Goal: Check status: Check status

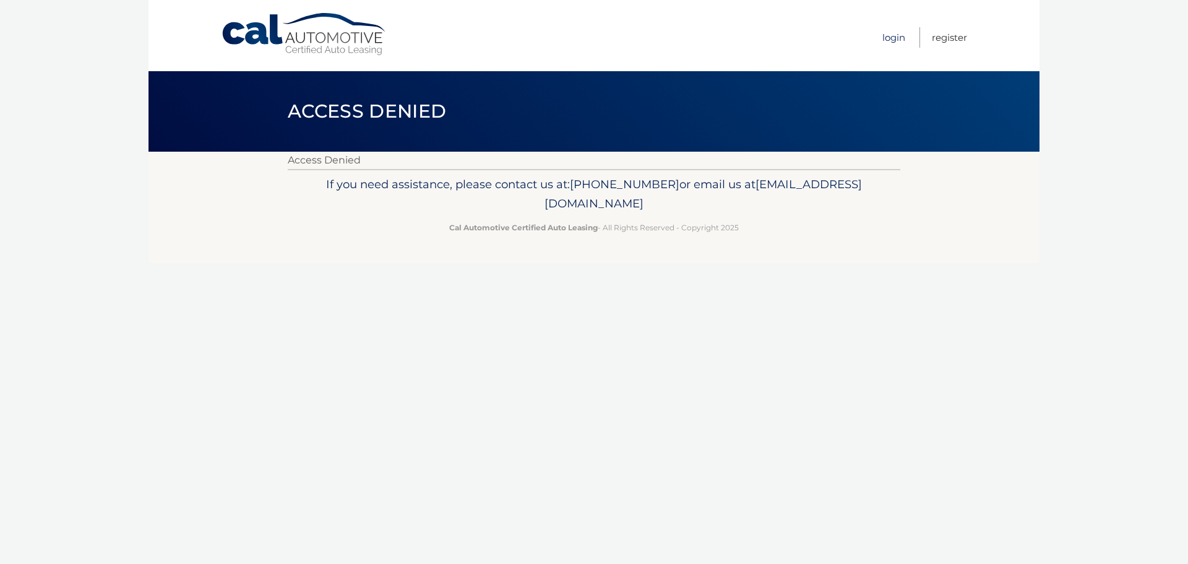
click at [894, 41] on link "Login" at bounding box center [893, 37] width 23 height 20
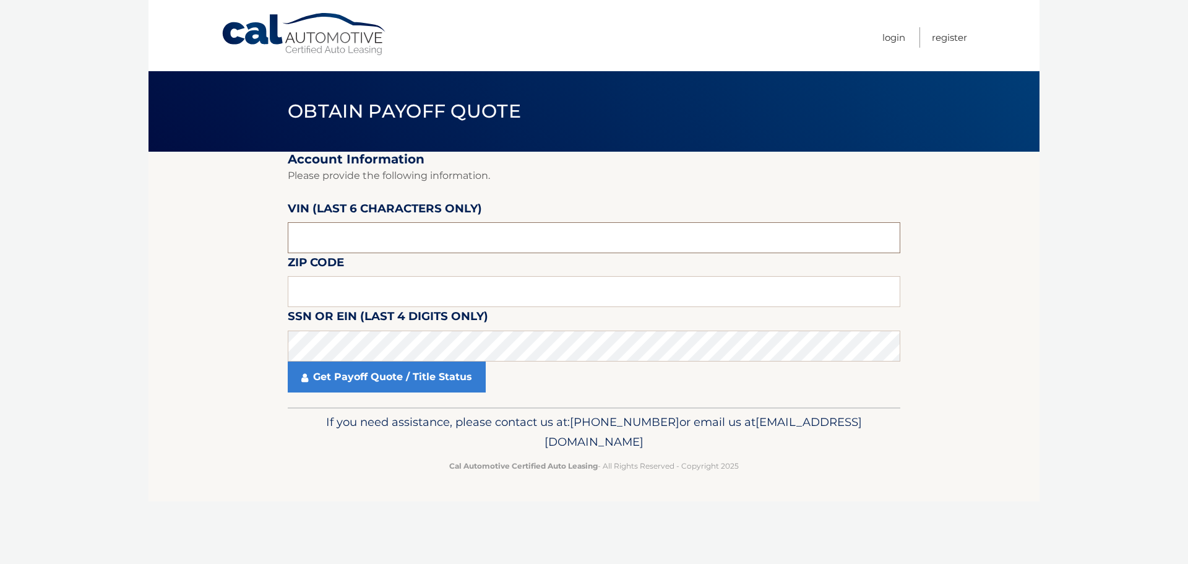
click at [367, 241] on input "text" at bounding box center [594, 237] width 612 height 31
type input "159853"
type input "15217"
click button "For Originating Dealer" at bounding box center [0, 0] width 0 height 0
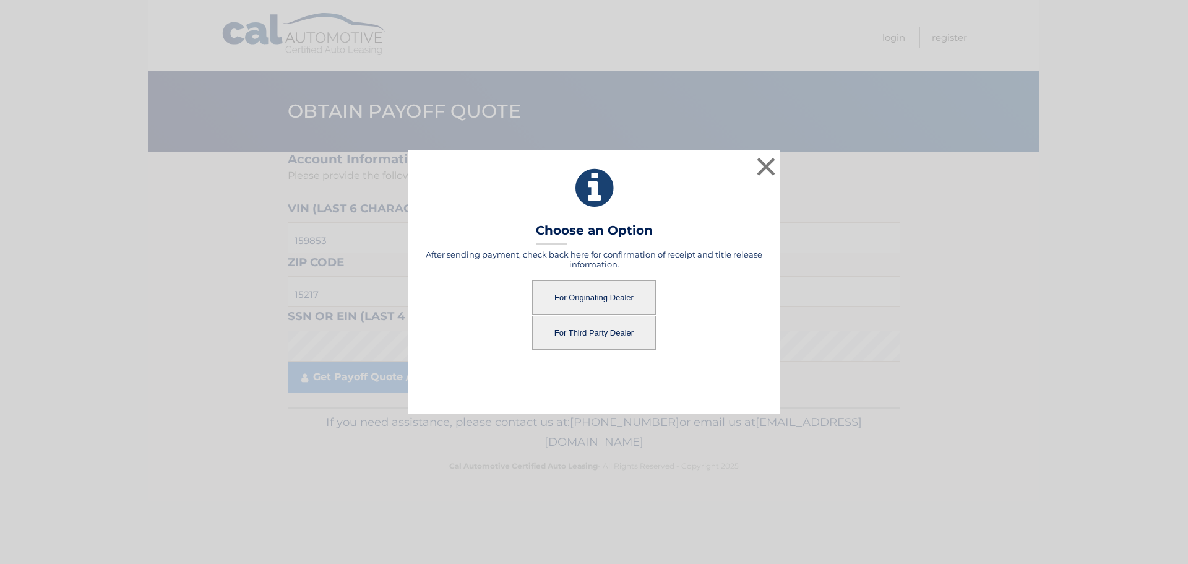
click at [574, 298] on button "For Originating Dealer" at bounding box center [594, 297] width 124 height 34
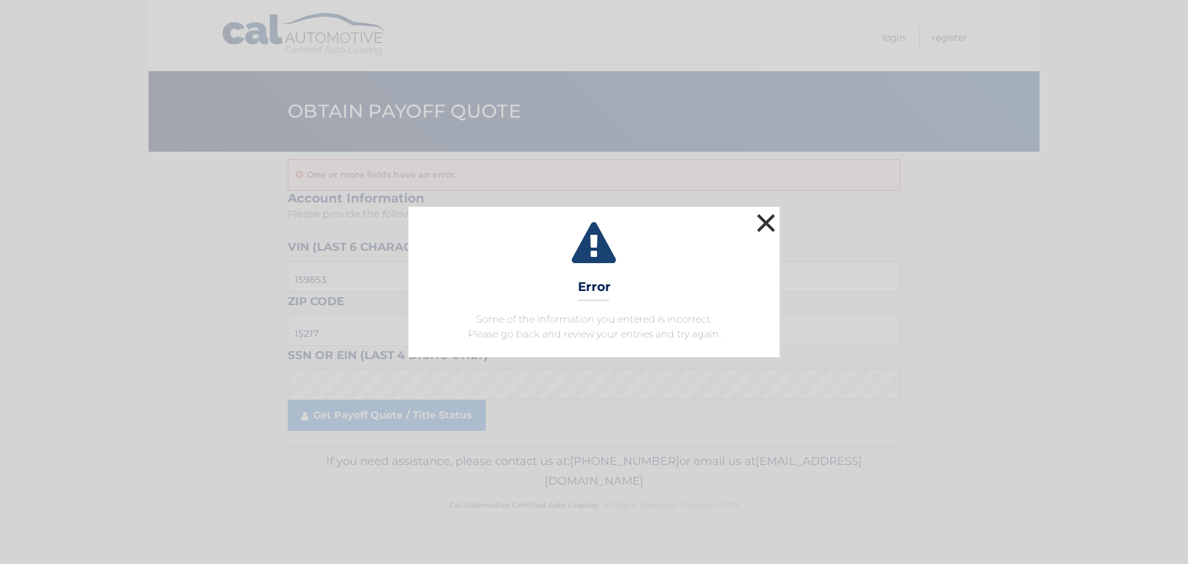
click at [768, 225] on button "×" at bounding box center [765, 222] width 25 height 25
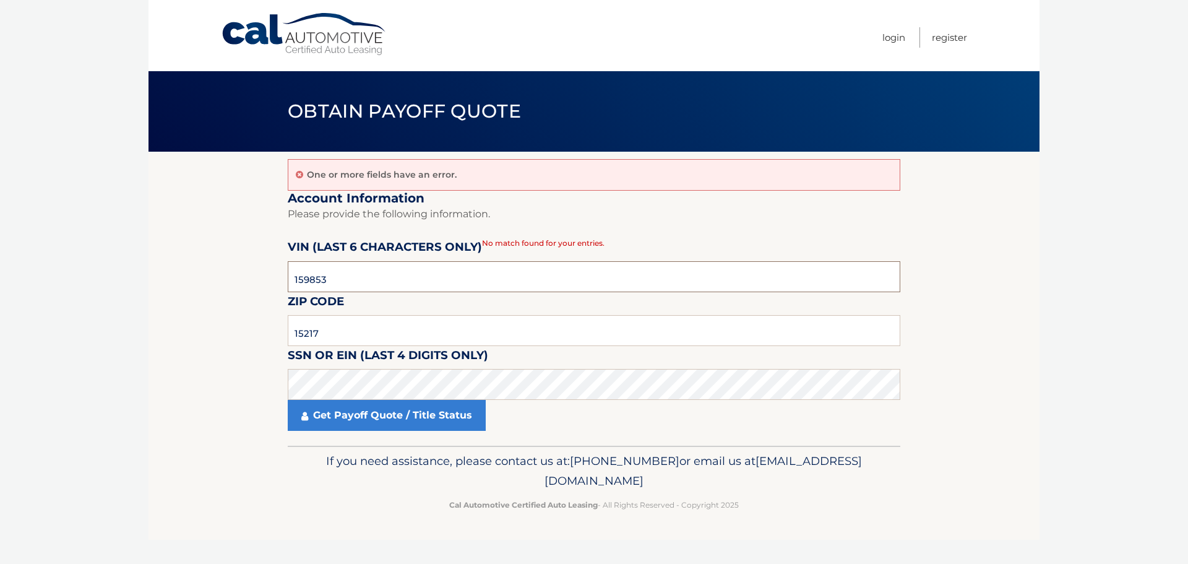
click at [367, 280] on input "159853" at bounding box center [594, 276] width 612 height 31
click at [334, 268] on input "159853" at bounding box center [594, 276] width 612 height 31
click at [391, 274] on input "159853" at bounding box center [594, 276] width 612 height 31
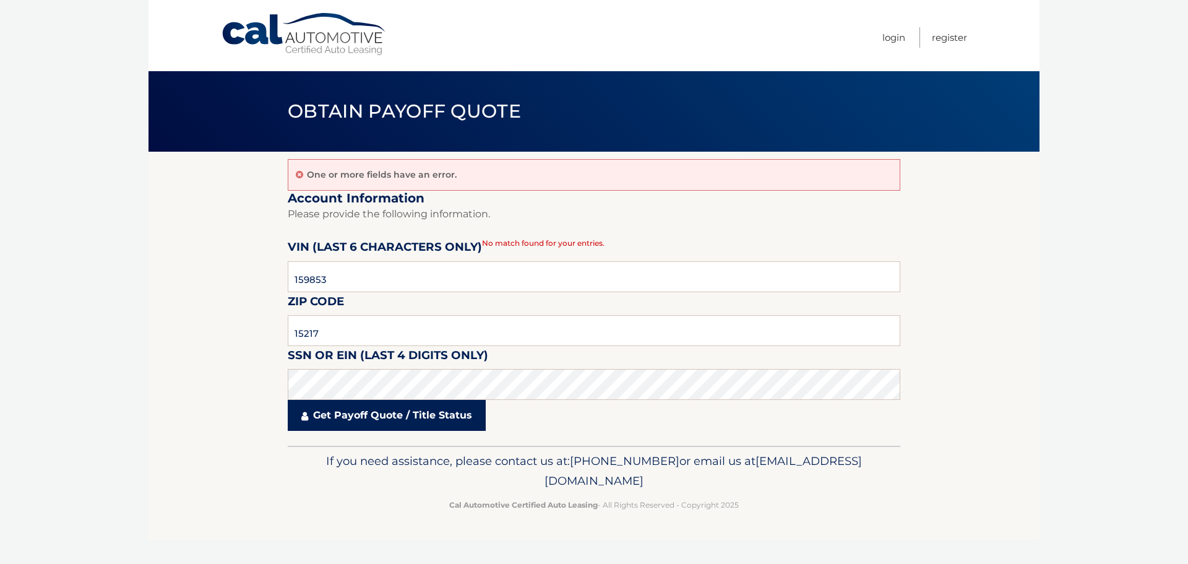
click at [397, 418] on link "Get Payoff Quote / Title Status" at bounding box center [387, 415] width 198 height 31
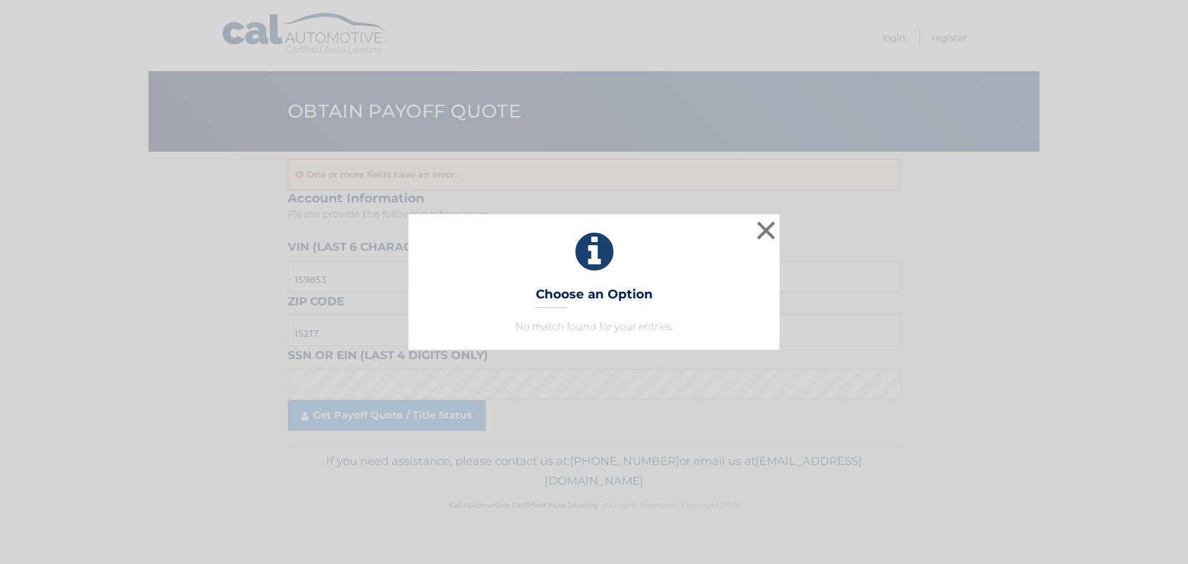
click at [687, 275] on div "× Choose an Option No match found for your entries. This is what you see on sec…" at bounding box center [593, 281] width 371 height 135
click at [769, 227] on button "×" at bounding box center [765, 230] width 25 height 25
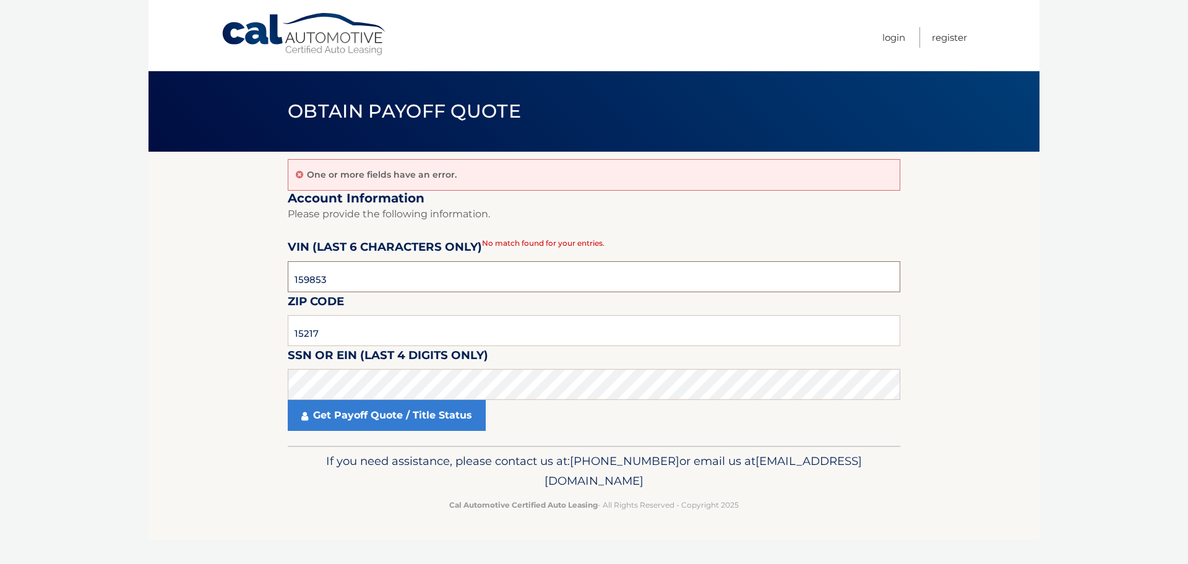
click at [397, 273] on input "159853" at bounding box center [594, 276] width 612 height 31
click at [393, 274] on input "159853" at bounding box center [594, 276] width 612 height 31
click at [390, 276] on input "159853" at bounding box center [594, 276] width 612 height 31
click at [372, 280] on input "159853" at bounding box center [594, 276] width 612 height 31
click at [371, 280] on input "159853" at bounding box center [594, 276] width 612 height 31
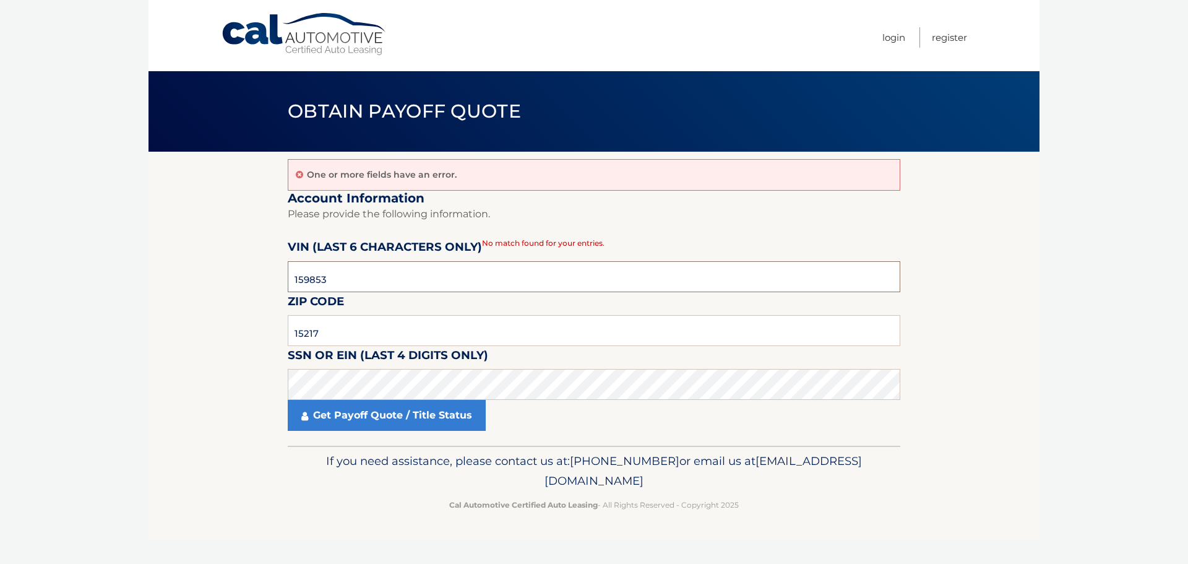
click at [367, 279] on input "159853" at bounding box center [594, 276] width 612 height 31
click at [330, 276] on input "159853" at bounding box center [594, 276] width 612 height 31
click at [346, 333] on input "15217" at bounding box center [594, 330] width 612 height 31
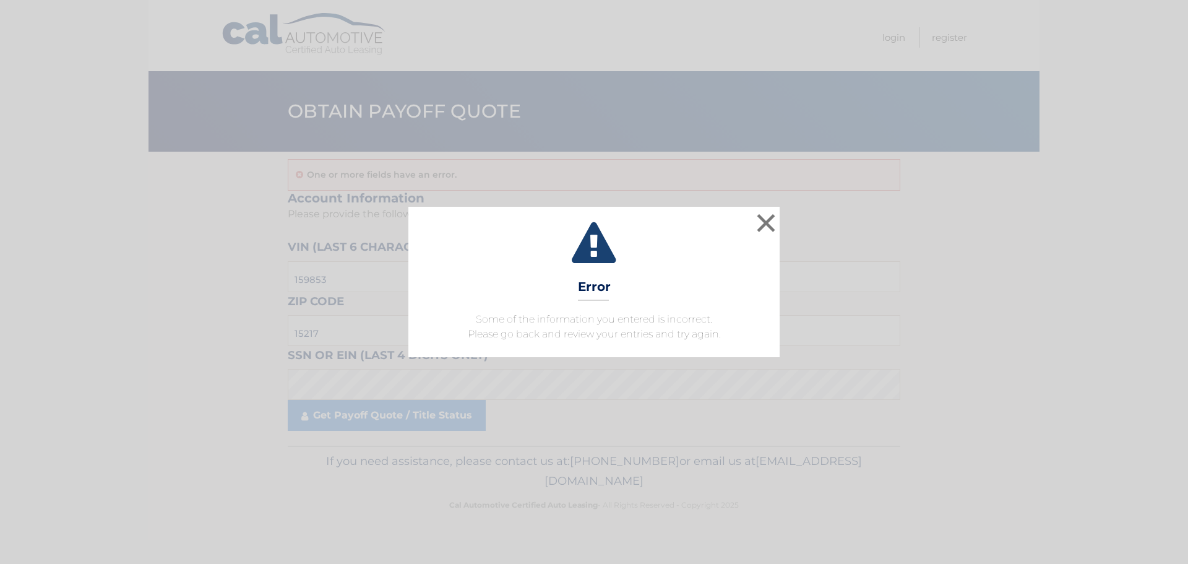
click at [780, 223] on div "× Error Some of the information you entered is incorrect. Please go back and re…" at bounding box center [594, 282] width 1178 height 150
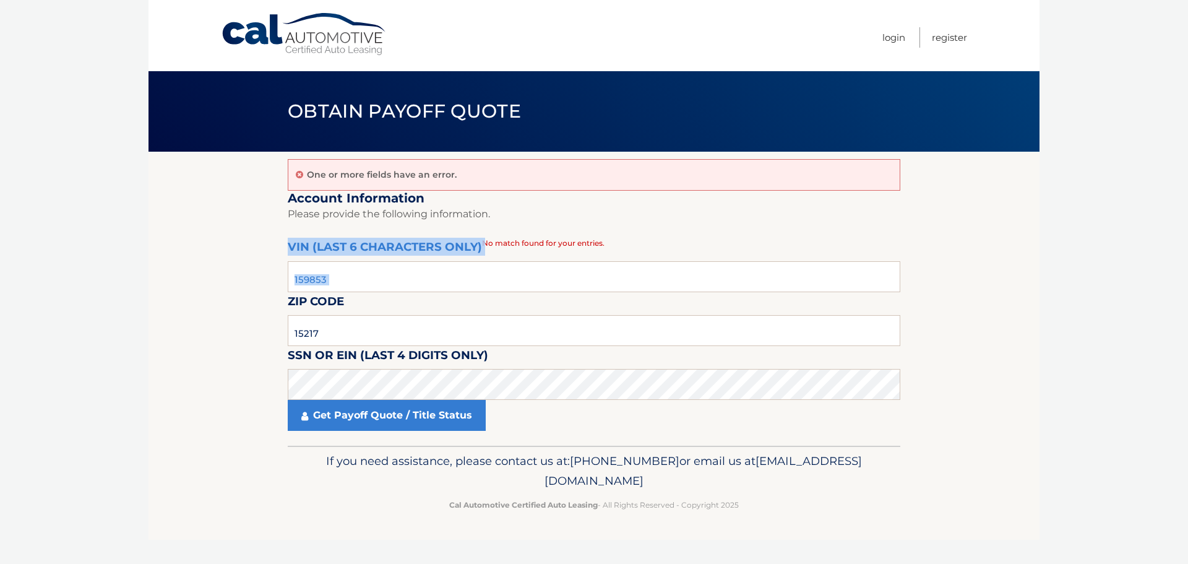
click at [776, 223] on fieldset "Account Information Please provide the following information. VIN (last 6 chara…" at bounding box center [594, 318] width 612 height 255
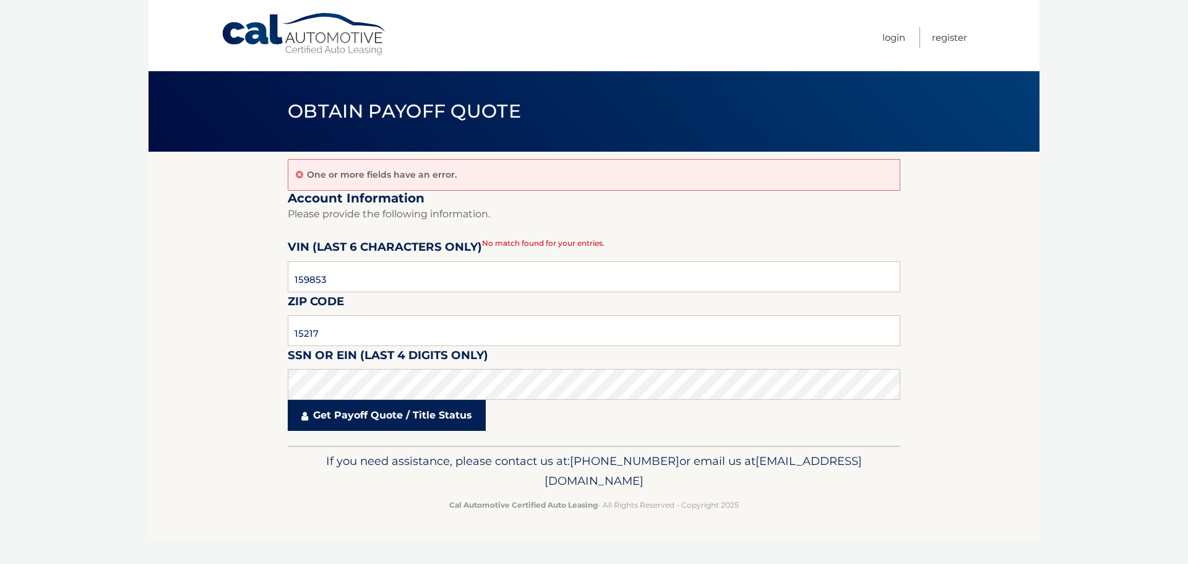
click at [444, 419] on link "Get Payoff Quote / Title Status" at bounding box center [387, 415] width 198 height 31
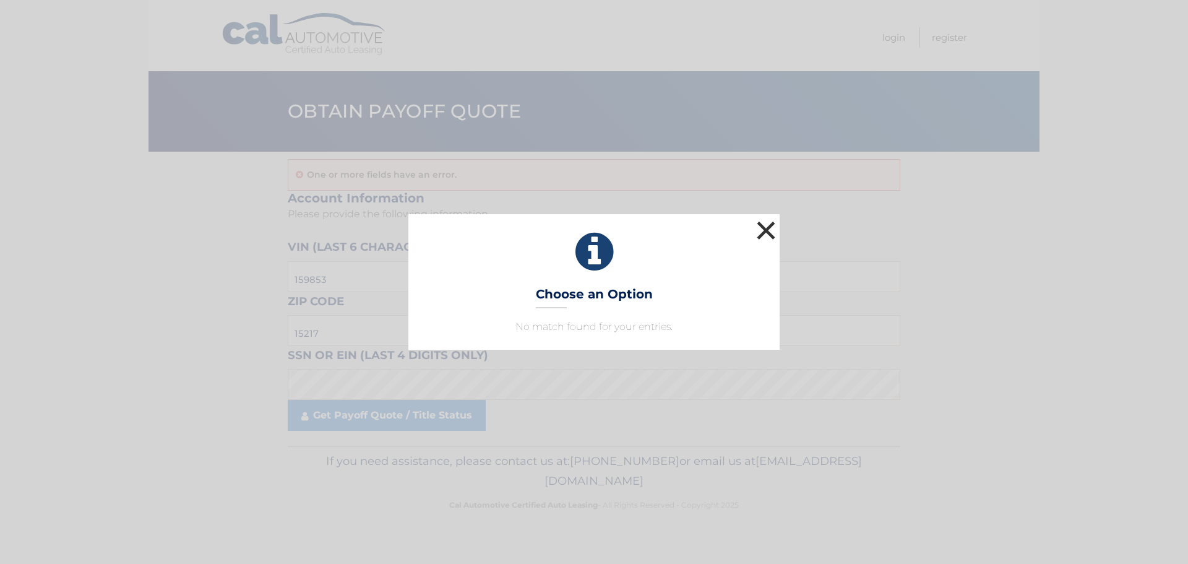
click at [765, 231] on button "×" at bounding box center [765, 230] width 25 height 25
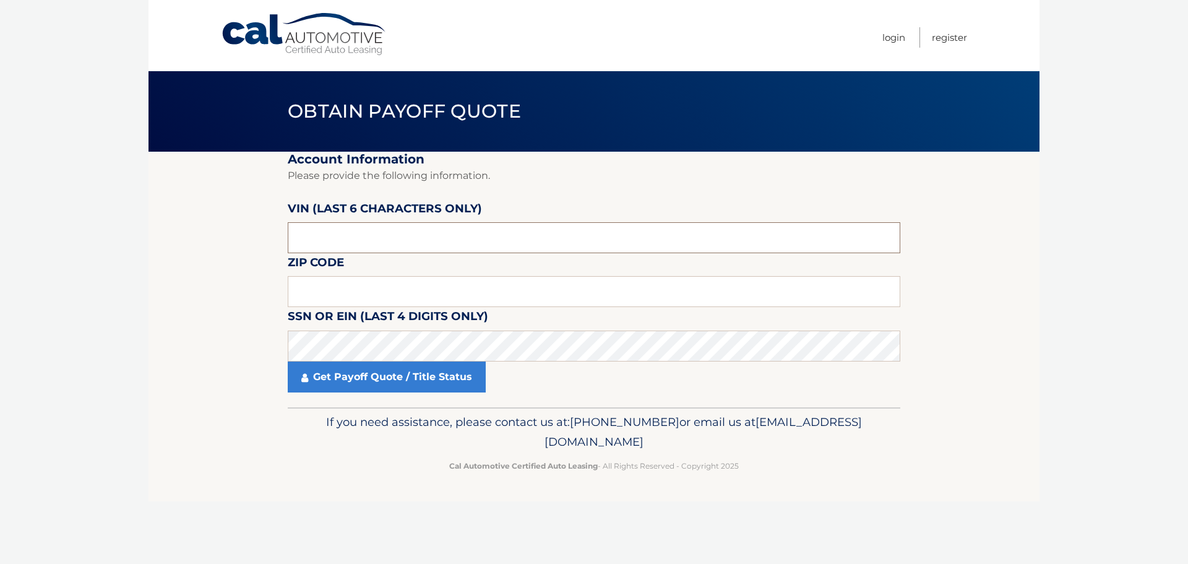
click at [387, 230] on input "text" at bounding box center [594, 237] width 612 height 31
type input "159853"
click at [375, 293] on input "text" at bounding box center [594, 291] width 612 height 31
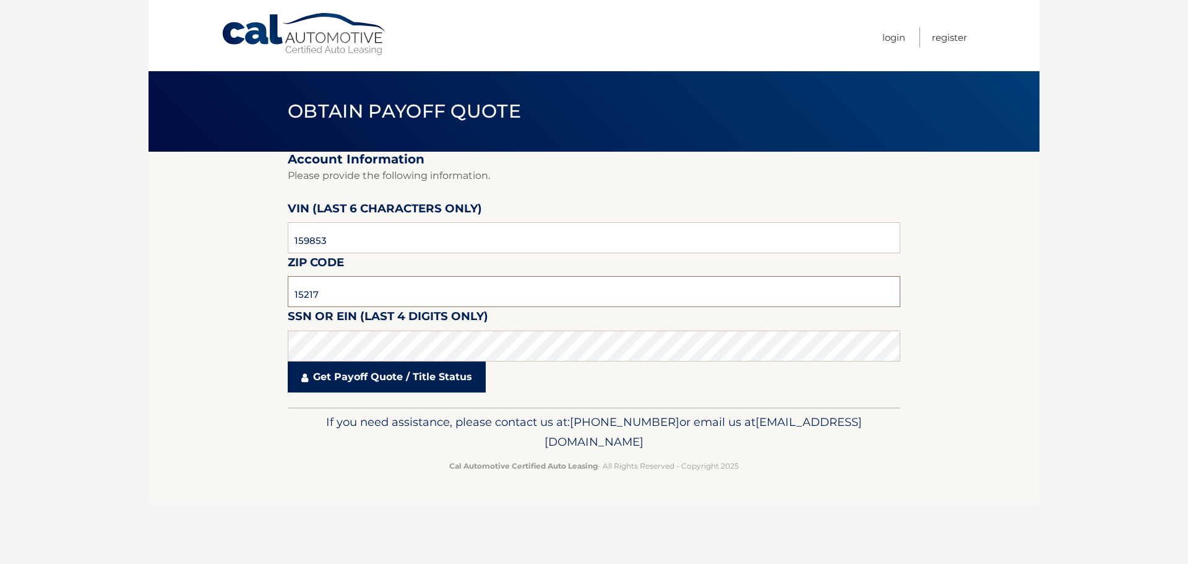
type input "15217"
click at [392, 384] on link "Get Payoff Quote / Title Status" at bounding box center [387, 376] width 198 height 31
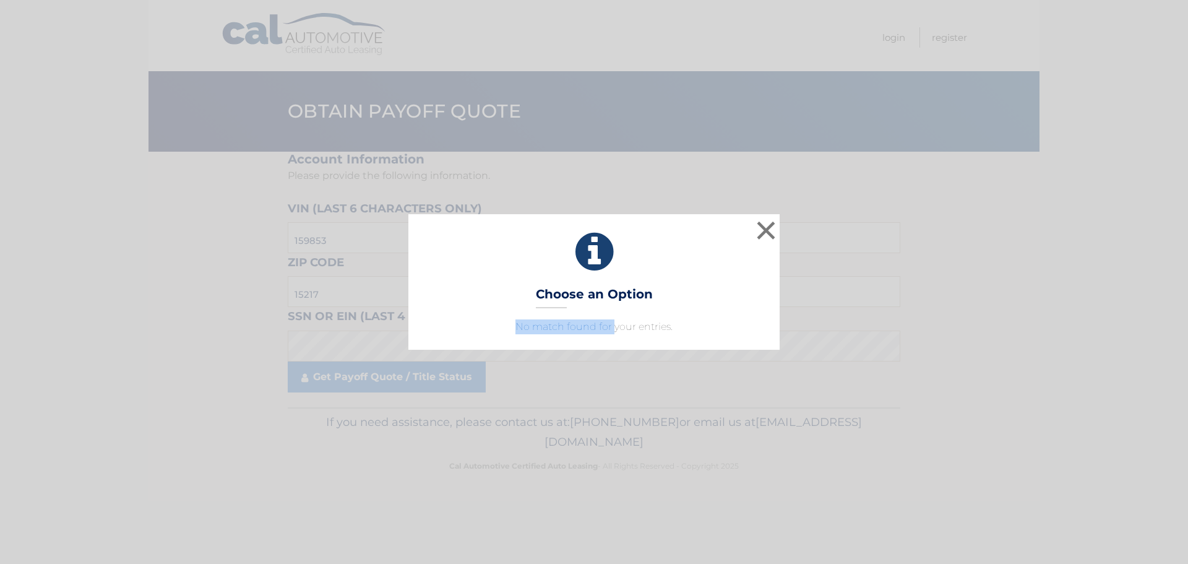
drag, startPoint x: 613, startPoint y: 314, endPoint x: 610, endPoint y: 306, distance: 8.6
click at [611, 309] on div "× Choose an Option No match found for your entries. This is what you see on sec…" at bounding box center [593, 281] width 371 height 135
click at [600, 270] on div "× Choose an Option No match found for your entries. This is what you see on sec…" at bounding box center [593, 281] width 371 height 135
drag, startPoint x: 784, startPoint y: 220, endPoint x: 792, endPoint y: 223, distance: 8.9
click at [792, 223] on div "× Choose an Option No match found for your entries. This is what you see on sec…" at bounding box center [594, 281] width 1178 height 135
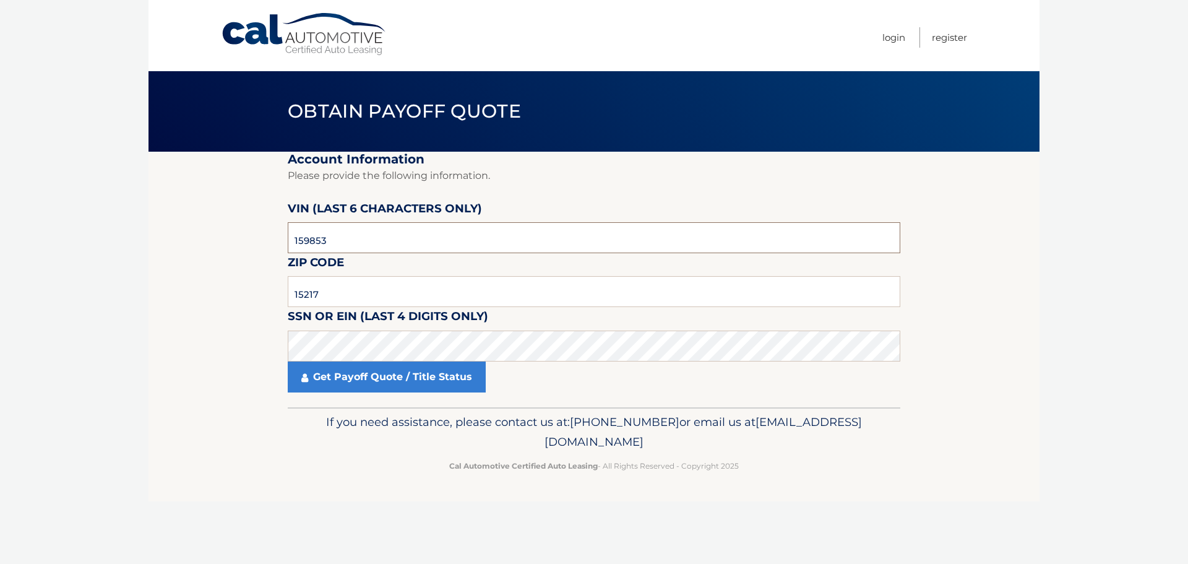
click at [364, 240] on input "159853" at bounding box center [594, 237] width 612 height 31
click at [364, 241] on input "159853" at bounding box center [594, 237] width 612 height 31
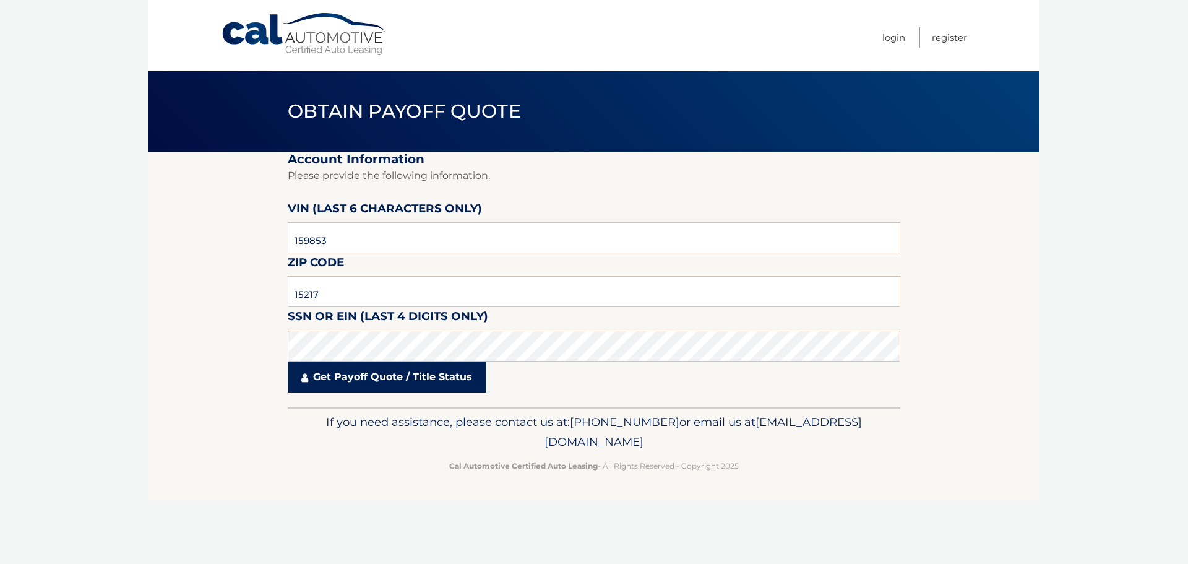
click at [335, 377] on link "Get Payoff Quote / Title Status" at bounding box center [387, 376] width 198 height 31
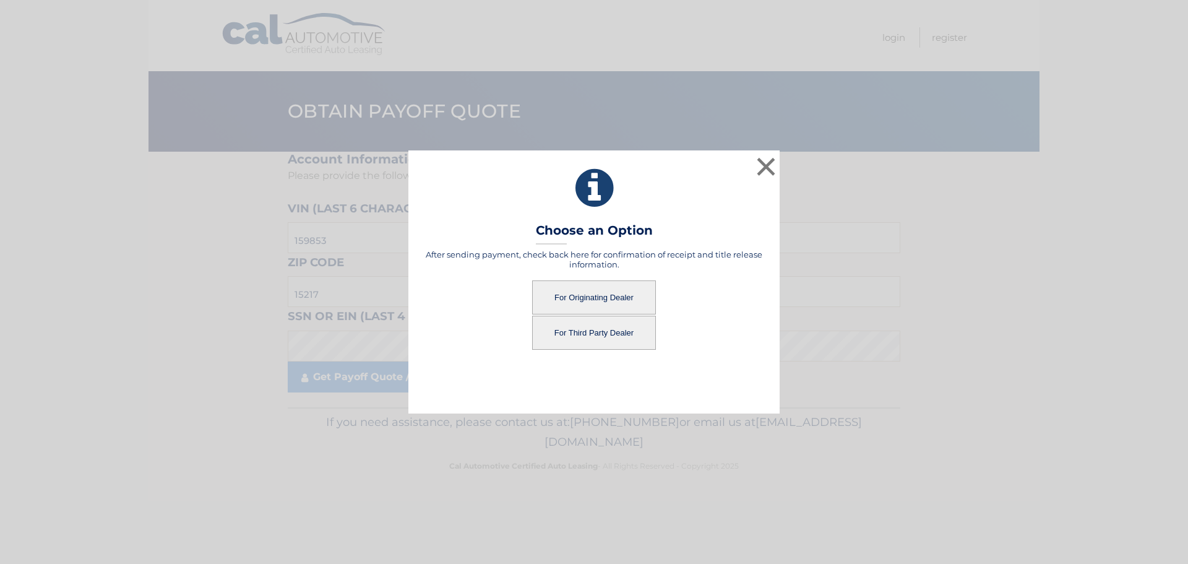
click at [594, 302] on button "For Originating Dealer" at bounding box center [594, 297] width 124 height 34
click at [591, 295] on button "For Originating Dealer" at bounding box center [594, 297] width 124 height 34
click at [584, 296] on button "For Originating Dealer" at bounding box center [594, 297] width 124 height 34
click at [585, 296] on button "For Originating Dealer" at bounding box center [594, 297] width 124 height 34
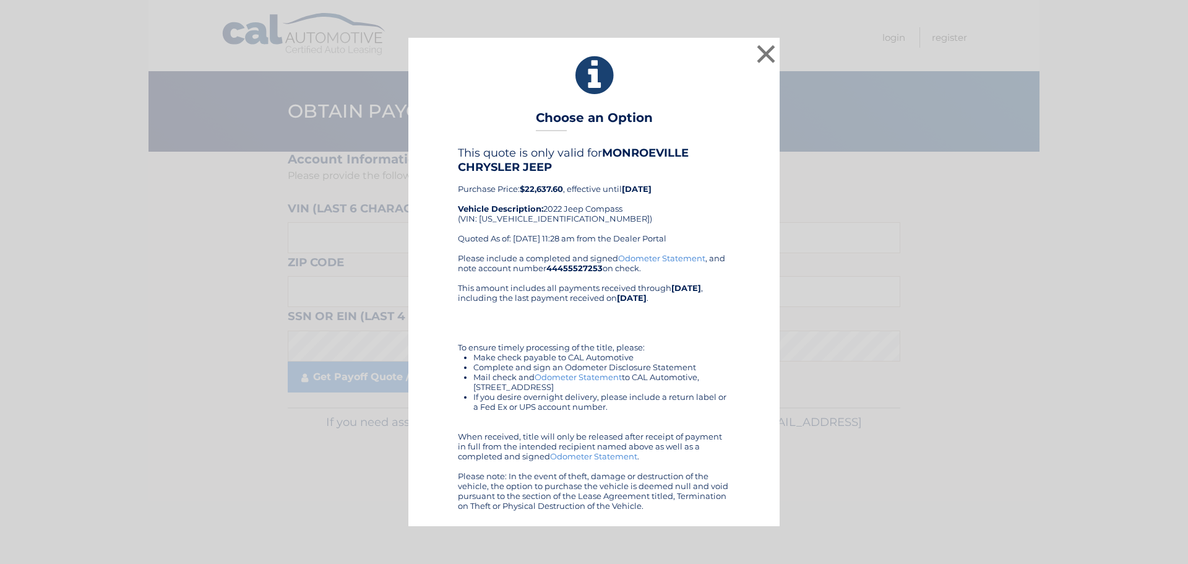
click at [598, 296] on div "Please include a completed and signed Odometer Statement , and note account num…" at bounding box center [594, 381] width 272 height 257
